Goal: Information Seeking & Learning: Check status

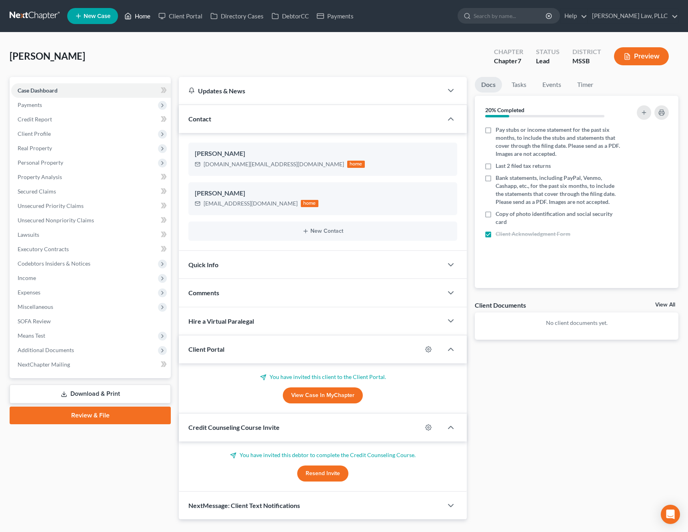
click at [135, 16] on link "Home" at bounding box center [137, 16] width 34 height 14
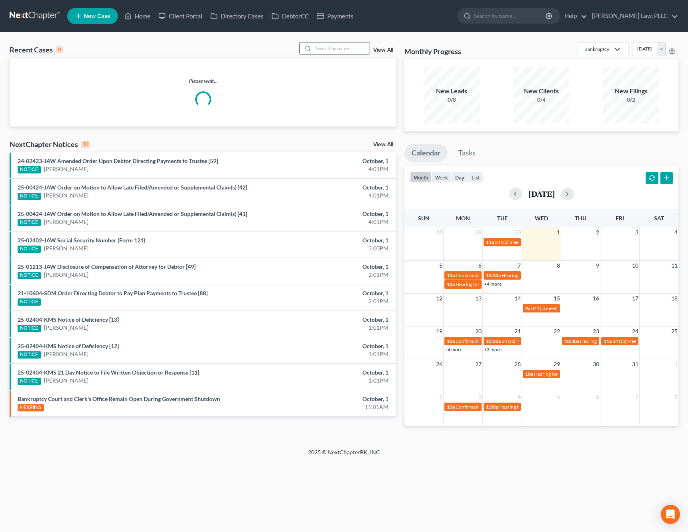
click at [357, 50] on input "search" at bounding box center [342, 48] width 56 height 12
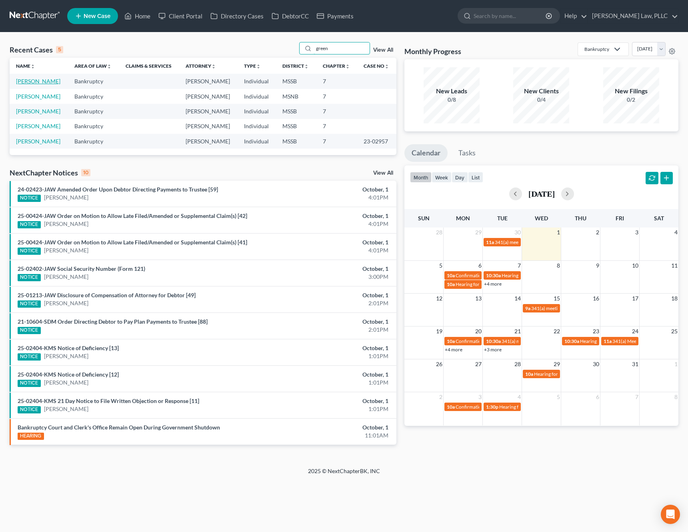
type input "green"
click at [34, 84] on link "[PERSON_NAME]" at bounding box center [38, 81] width 44 height 7
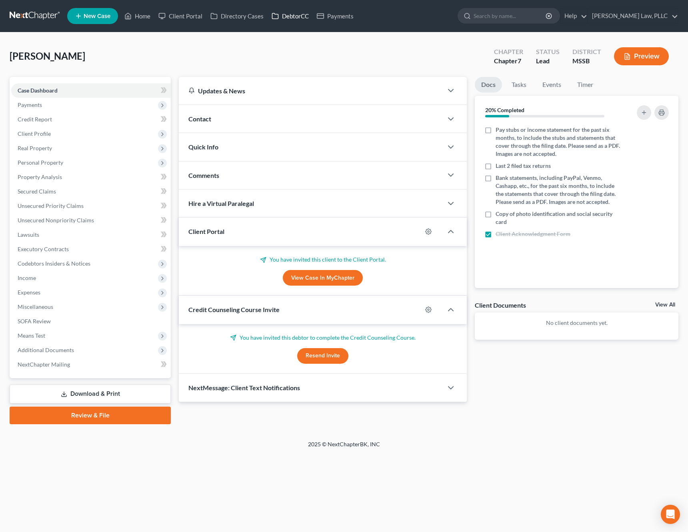
click at [293, 19] on link "DebtorCC" at bounding box center [290, 16] width 45 height 14
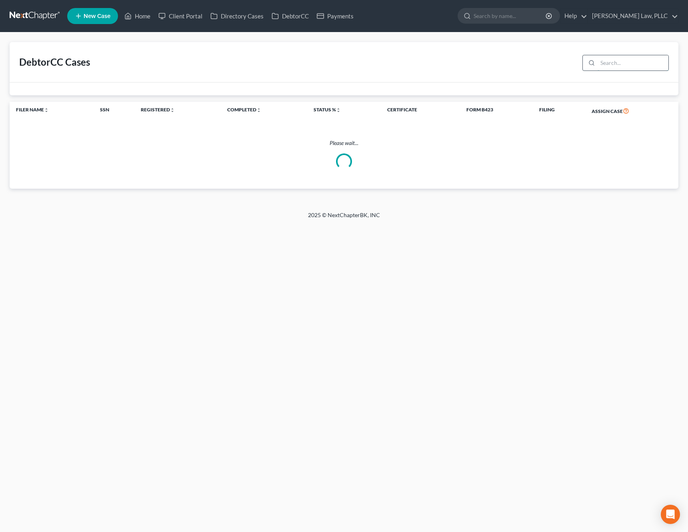
click at [642, 62] on input "search" at bounding box center [633, 62] width 71 height 15
type input "g"
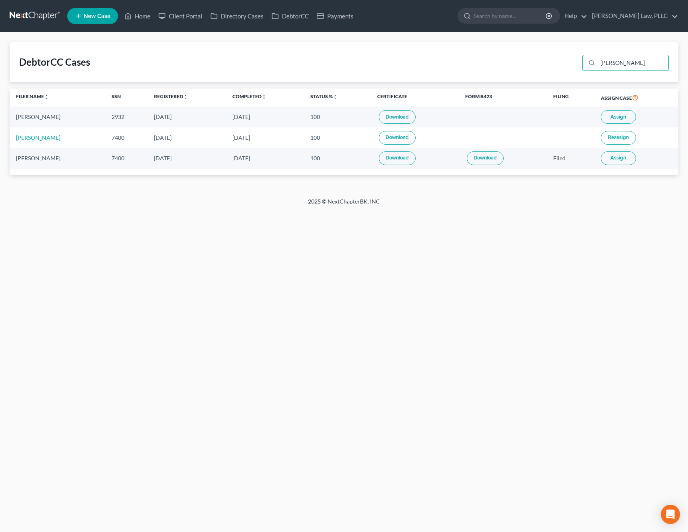
type input "[PERSON_NAME]"
click at [621, 116] on span "Assign" at bounding box center [619, 117] width 16 height 6
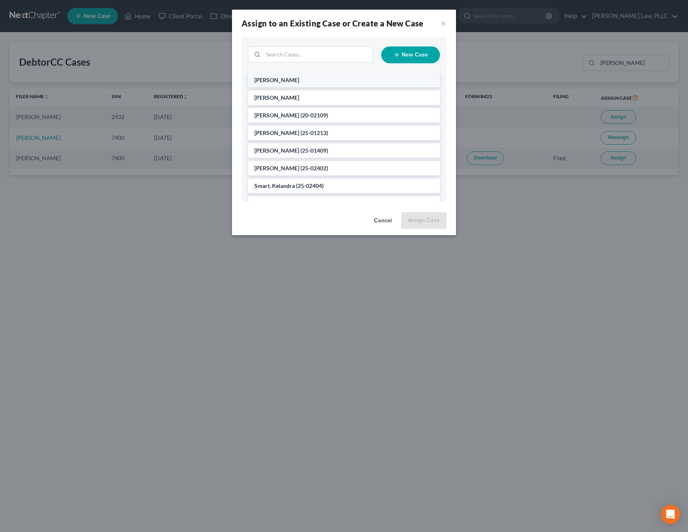
click at [338, 84] on li "[PERSON_NAME]" at bounding box center [344, 80] width 192 height 14
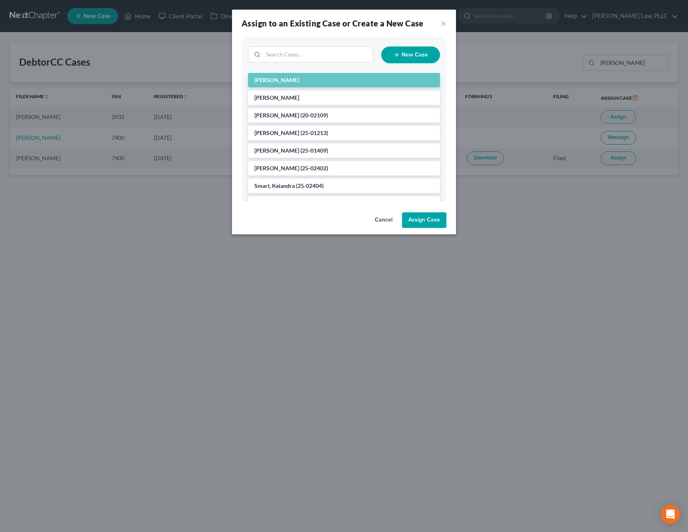
click at [424, 222] on button "Assign Case" at bounding box center [424, 220] width 44 height 16
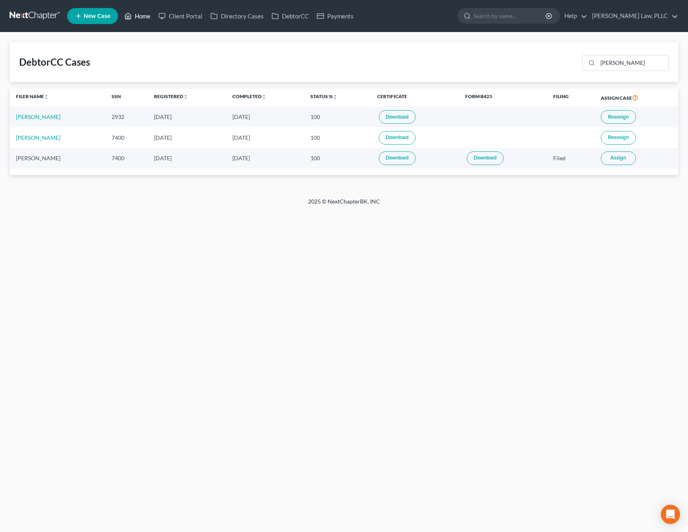
click at [144, 21] on link "Home" at bounding box center [137, 16] width 34 height 14
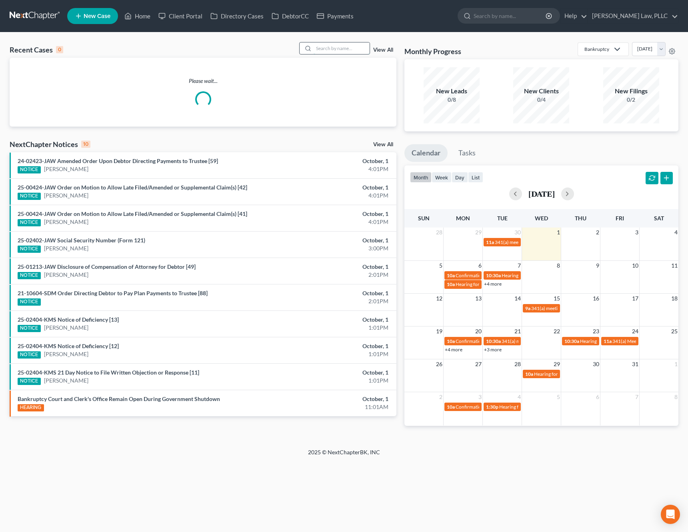
click at [348, 48] on input "search" at bounding box center [342, 48] width 56 height 12
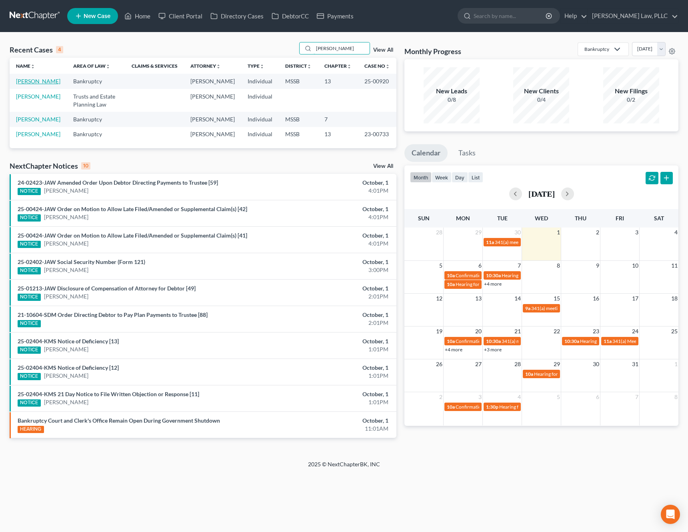
type input "[PERSON_NAME]"
click at [35, 79] on link "[PERSON_NAME]" at bounding box center [38, 81] width 44 height 7
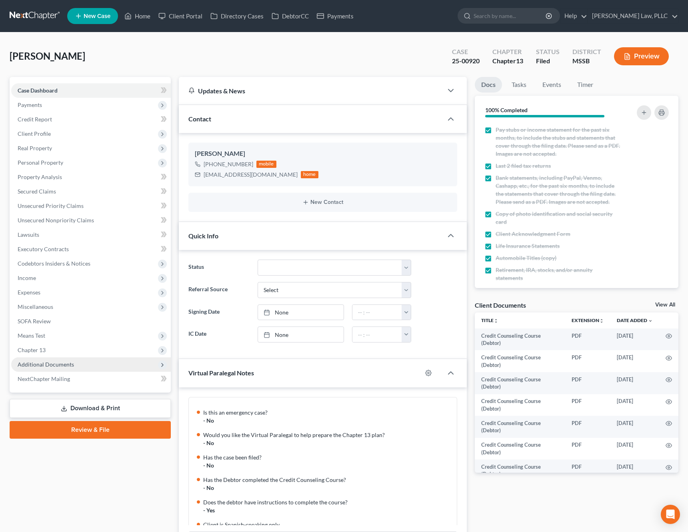
click at [90, 367] on span "Additional Documents" at bounding box center [91, 364] width 160 height 14
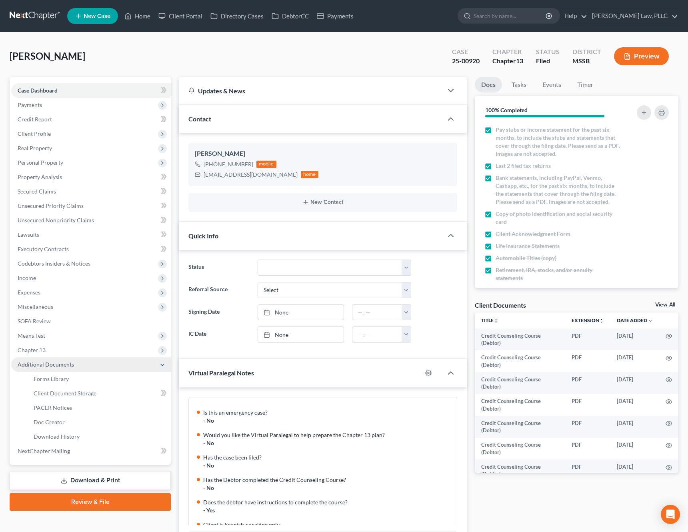
scroll to position [424, 0]
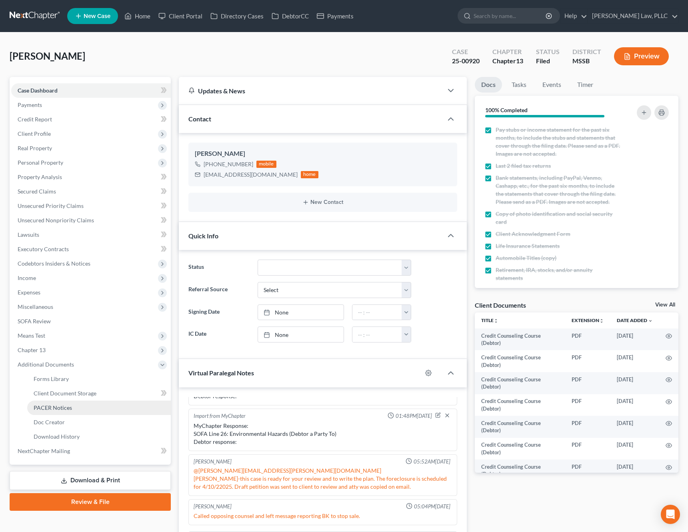
click at [95, 406] on link "PACER Notices" at bounding box center [99, 407] width 144 height 14
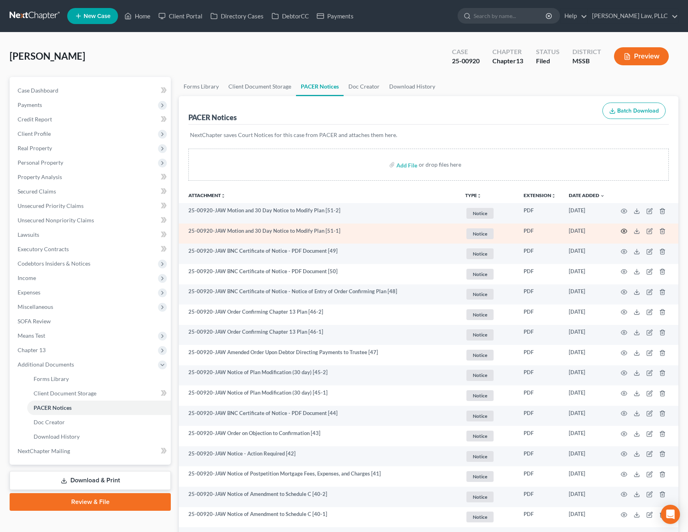
click at [624, 231] on circle "button" at bounding box center [625, 231] width 2 height 2
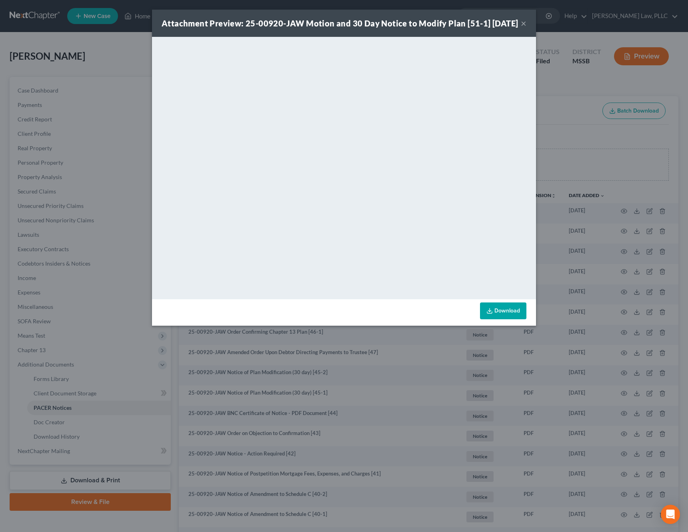
click at [524, 28] on button "×" at bounding box center [524, 23] width 6 height 10
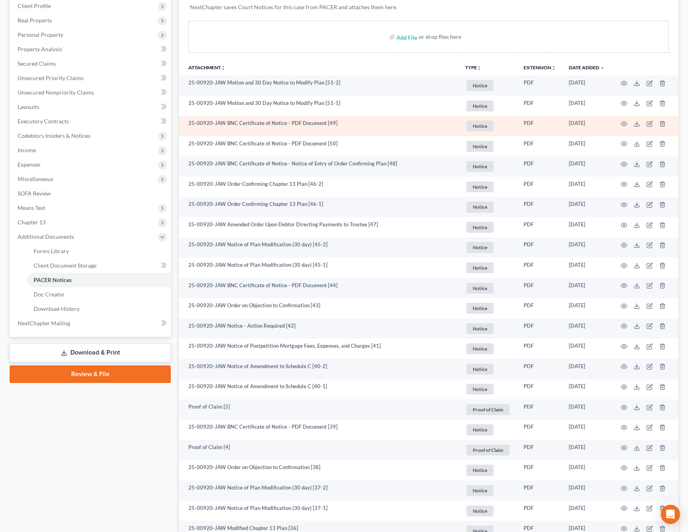
scroll to position [131, 0]
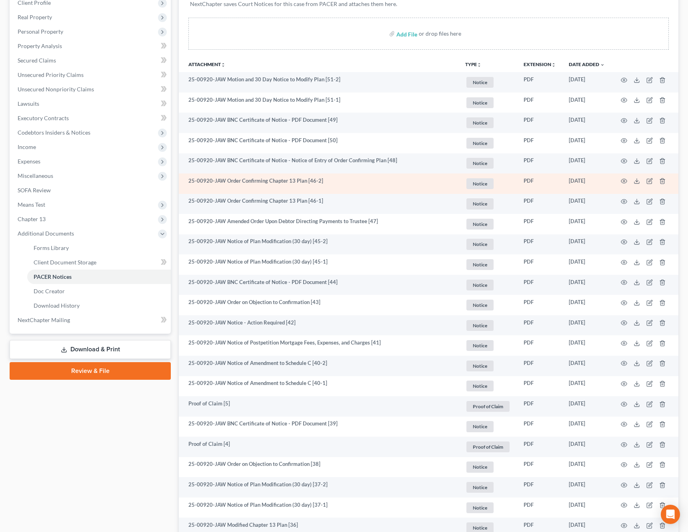
click at [624, 185] on td at bounding box center [645, 183] width 67 height 20
click at [624, 181] on circle "button" at bounding box center [625, 181] width 2 height 2
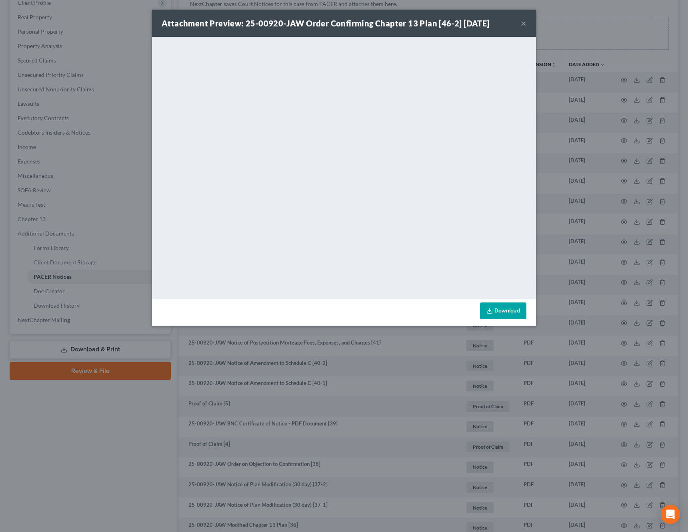
click at [521, 21] on button "×" at bounding box center [524, 23] width 6 height 10
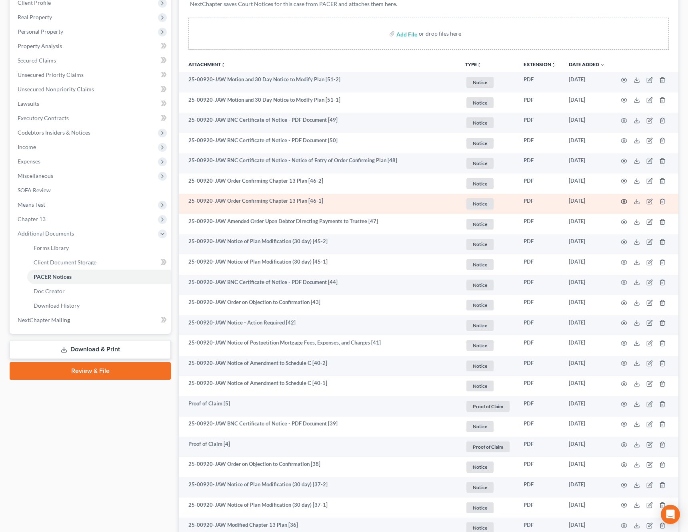
click at [624, 202] on circle "button" at bounding box center [625, 202] width 2 height 2
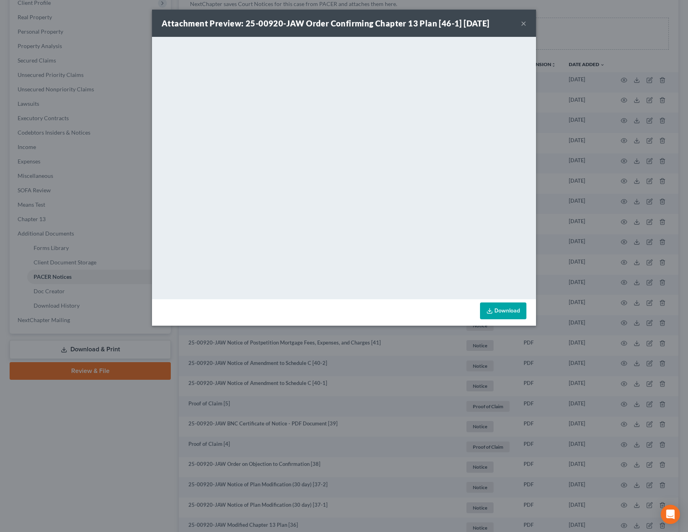
click at [523, 24] on button "×" at bounding box center [524, 23] width 6 height 10
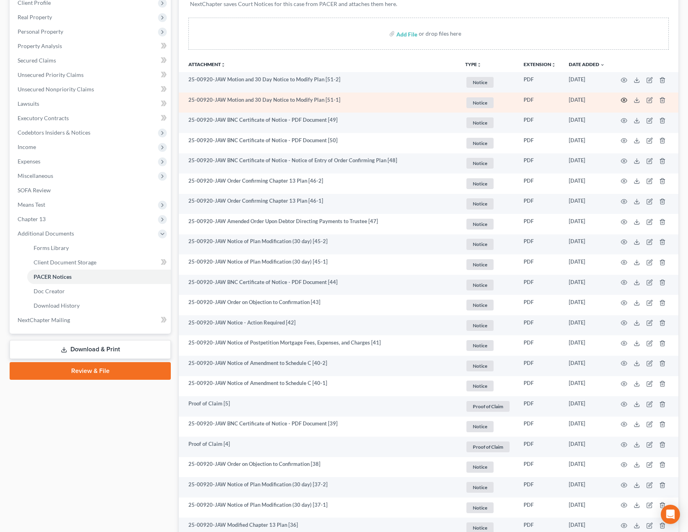
click at [624, 101] on icon "button" at bounding box center [624, 100] width 6 height 6
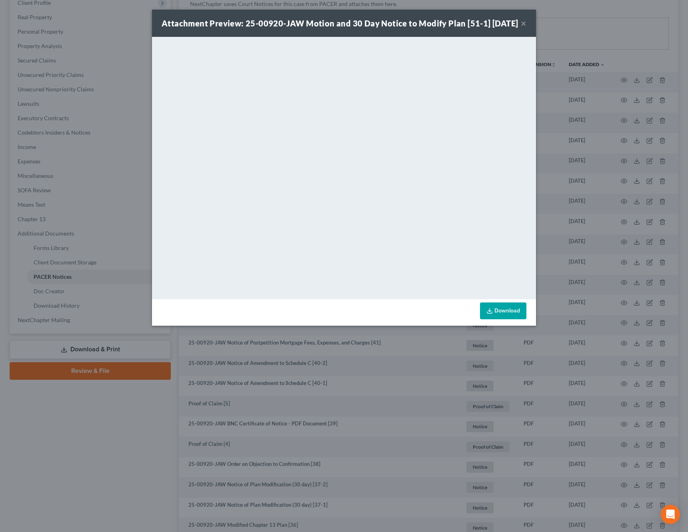
click at [527, 31] on div "Attachment Preview: 25-00920-JAW Motion and 30 Day Notice to Modify Plan [51-1]…" at bounding box center [344, 23] width 384 height 27
click at [524, 28] on button "×" at bounding box center [524, 23] width 6 height 10
